Goal: Unclear: Browse casually

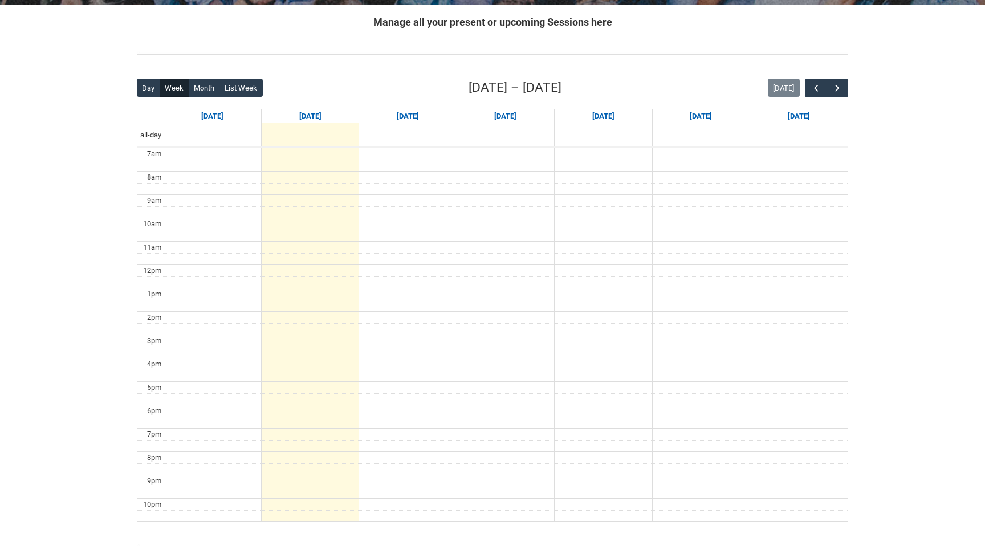
scroll to position [226, 0]
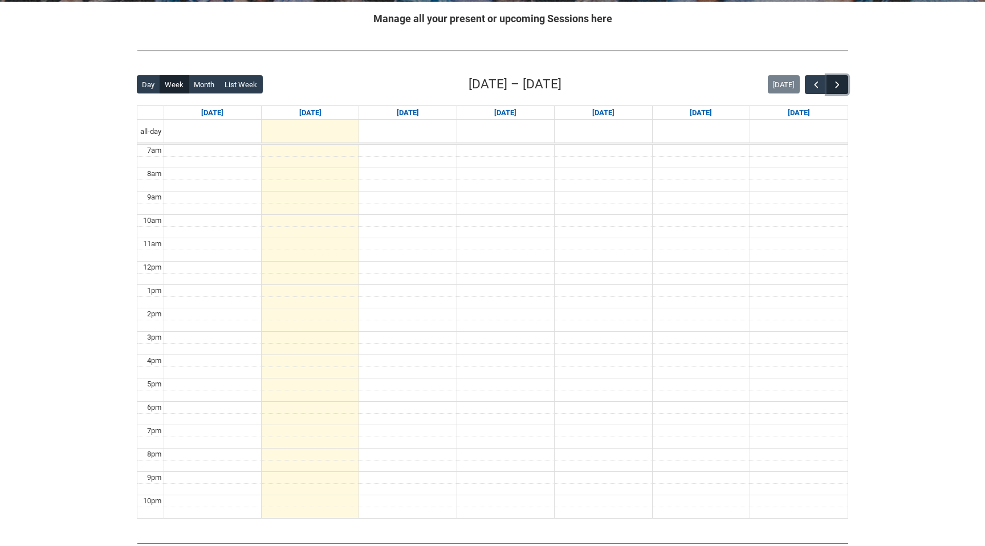
click at [840, 82] on span "button" at bounding box center [837, 84] width 11 height 11
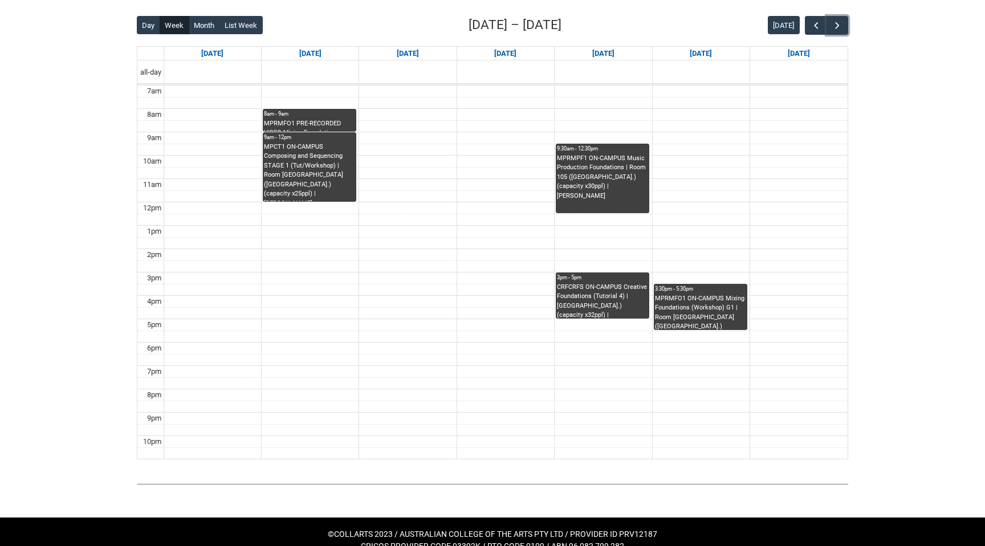
scroll to position [286, 0]
click at [843, 21] on button "button" at bounding box center [838, 24] width 22 height 19
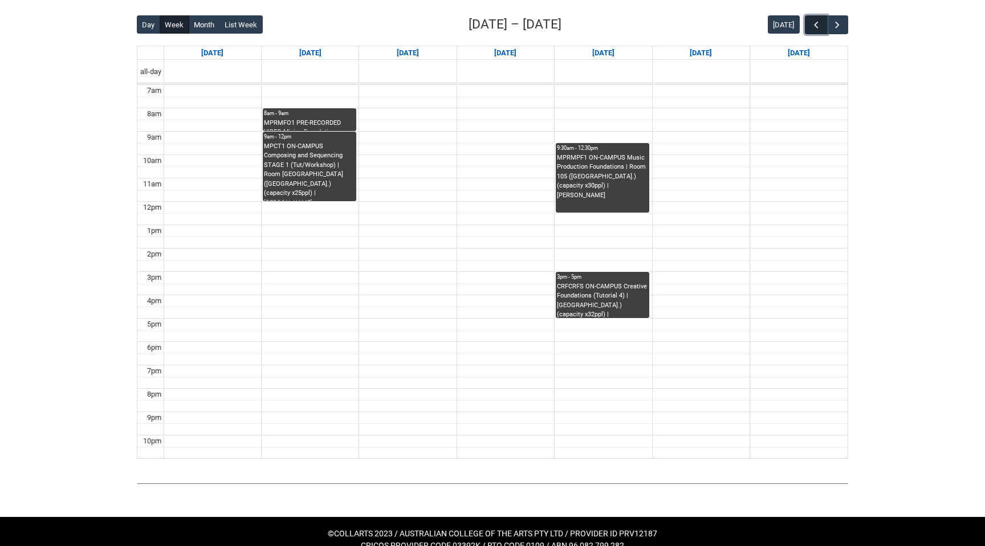
click at [811, 29] on span "button" at bounding box center [816, 24] width 11 height 11
click at [838, 23] on span "button" at bounding box center [837, 24] width 11 height 11
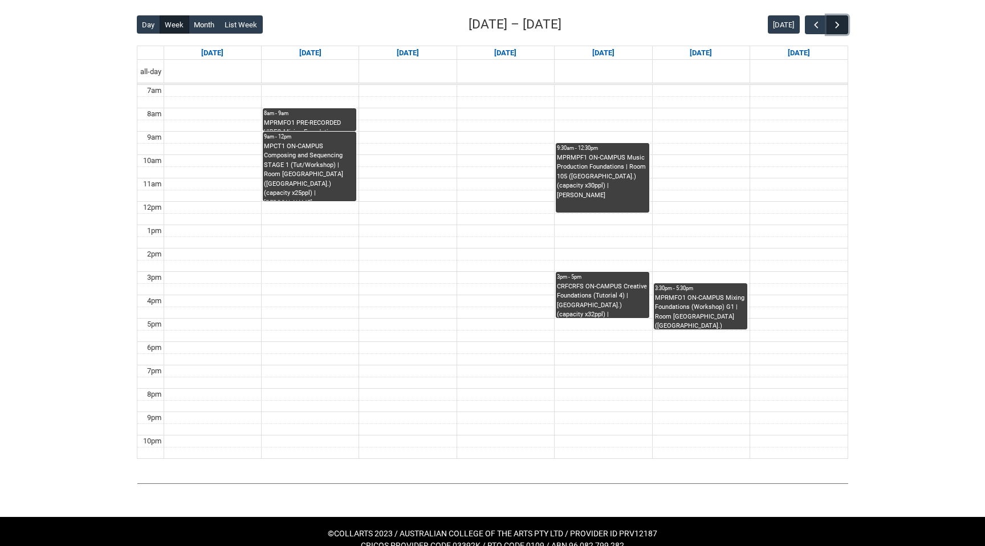
click at [838, 23] on span "button" at bounding box center [837, 24] width 11 height 11
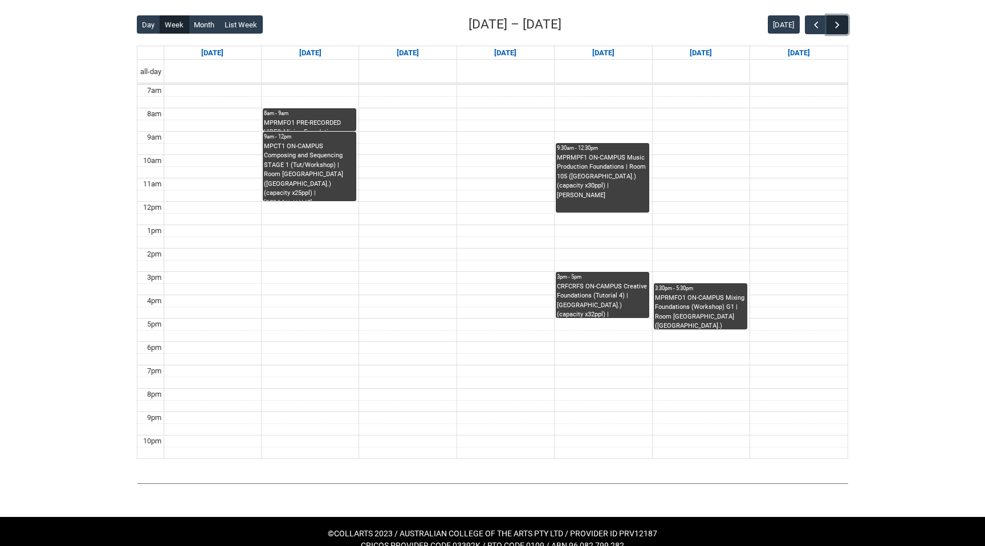
click at [838, 23] on span "button" at bounding box center [837, 24] width 11 height 11
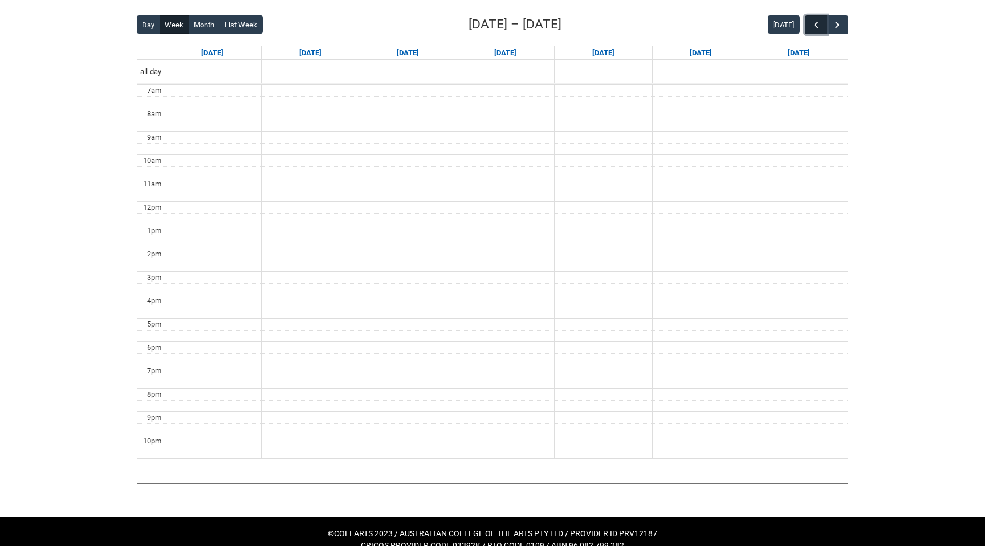
click at [814, 26] on span "button" at bounding box center [816, 24] width 11 height 11
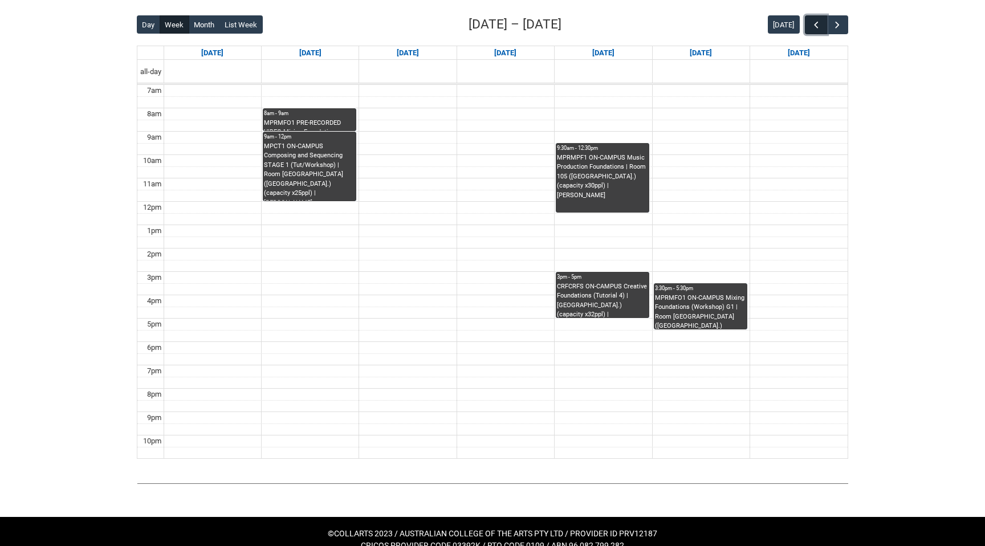
click at [814, 26] on span "button" at bounding box center [816, 24] width 11 height 11
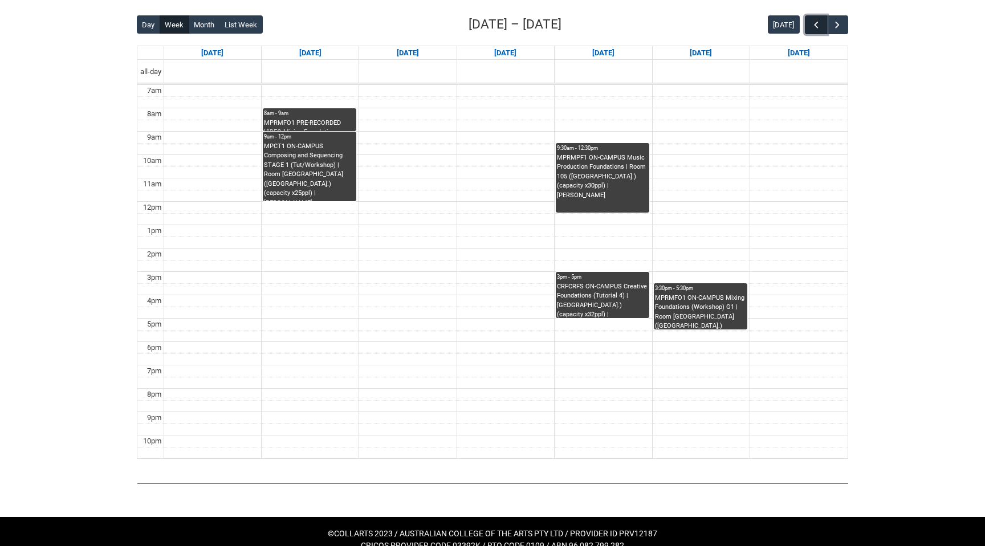
click at [814, 26] on span "button" at bounding box center [816, 24] width 11 height 11
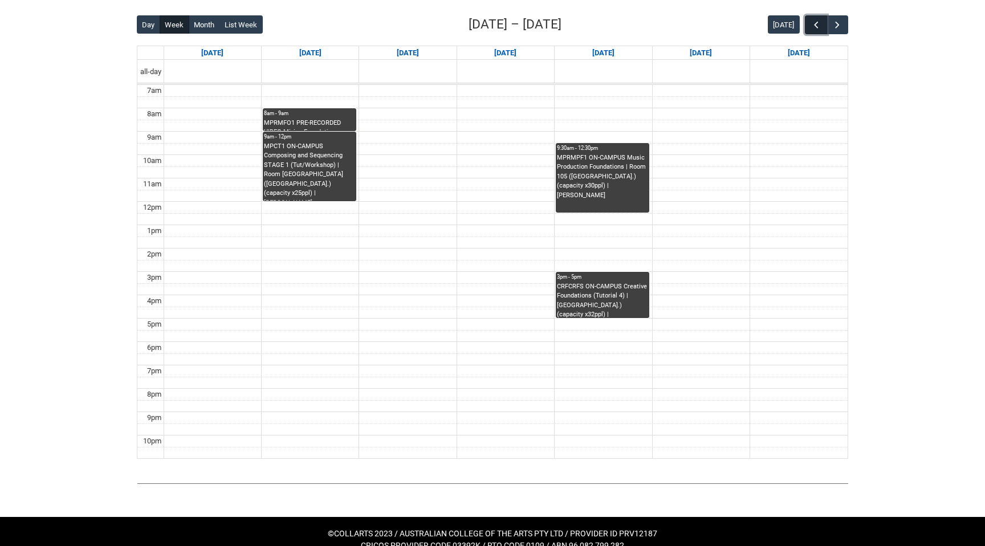
click at [814, 26] on span "button" at bounding box center [816, 24] width 11 height 11
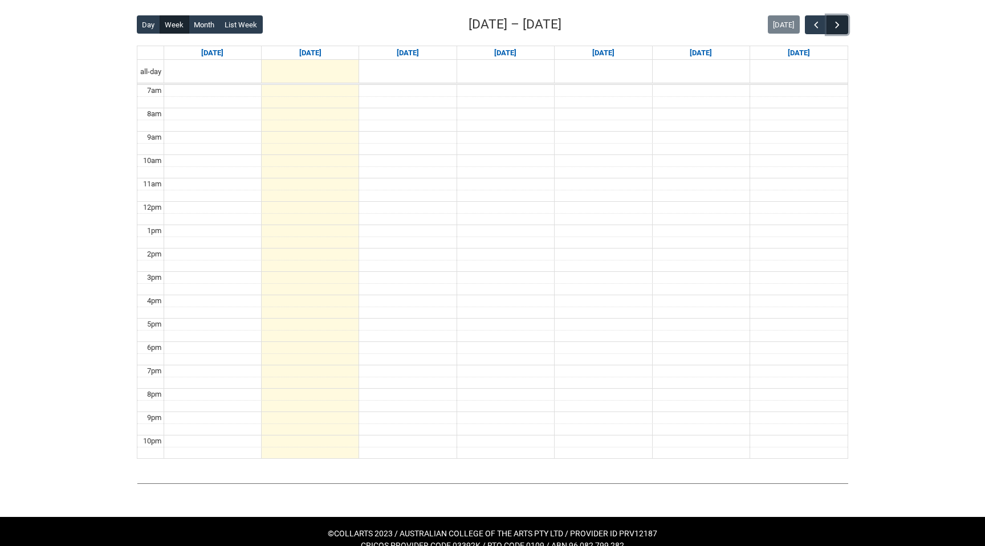
click at [839, 21] on span "button" at bounding box center [837, 24] width 11 height 11
